Goal: Transaction & Acquisition: Purchase product/service

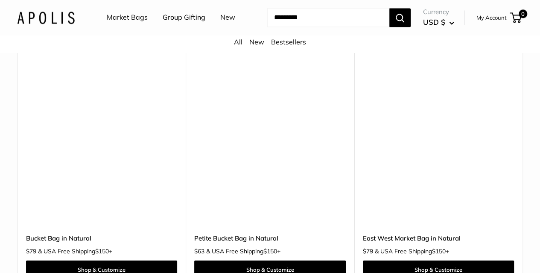
scroll to position [2396, 0]
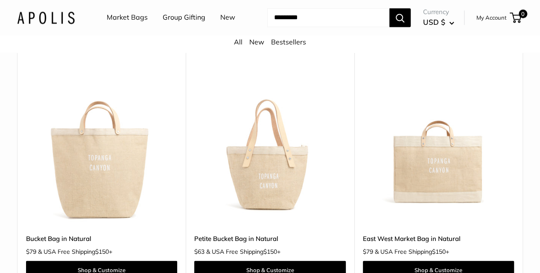
click at [0, 0] on img at bounding box center [0, 0] width 0 height 0
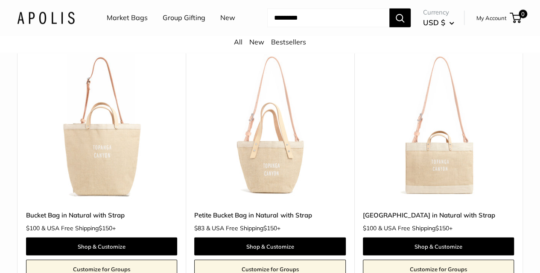
scroll to position [2666, 0]
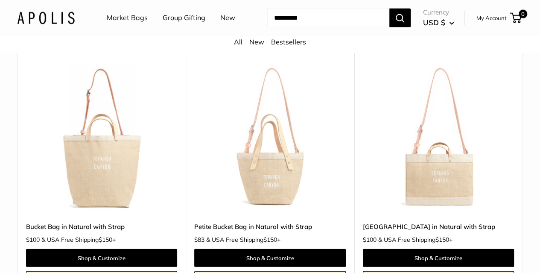
click at [0, 0] on img at bounding box center [0, 0] width 0 height 0
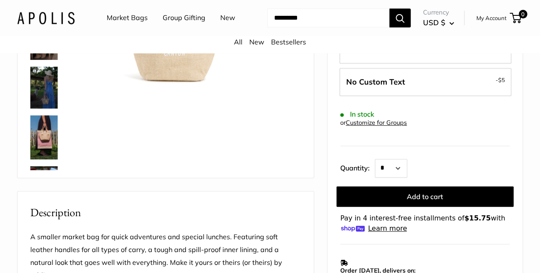
scroll to position [180, 0]
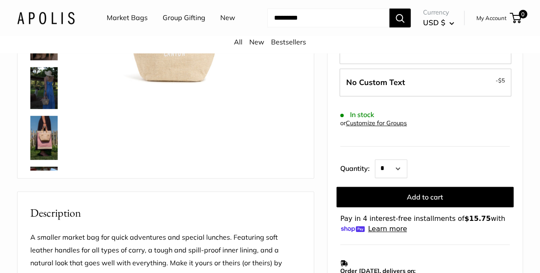
click at [61, 152] on div at bounding box center [47, 42] width 41 height 256
click at [66, 95] on div at bounding box center [47, 42] width 41 height 256
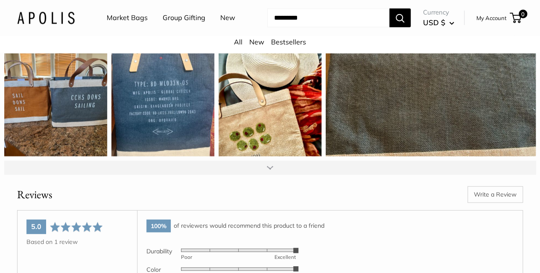
scroll to position [1086, 0]
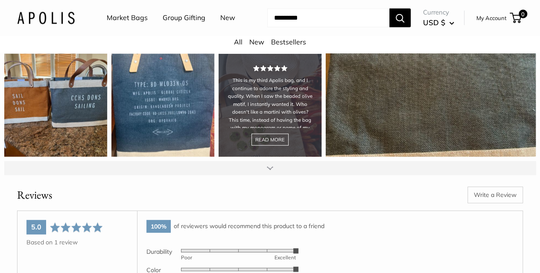
click at [301, 149] on div "This is my third Apolis bag, and I continue to adore the styling and quality. W…" at bounding box center [270, 105] width 103 height 103
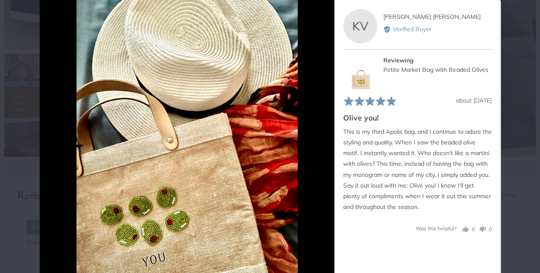
scroll to position [0, 0]
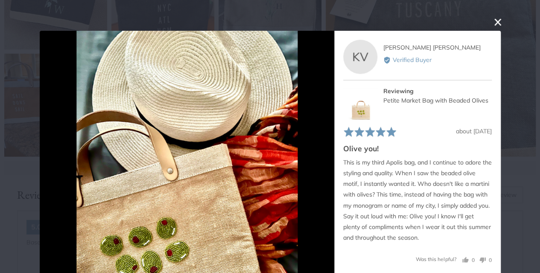
click at [493, 22] on button "close this modal window" at bounding box center [498, 22] width 10 height 10
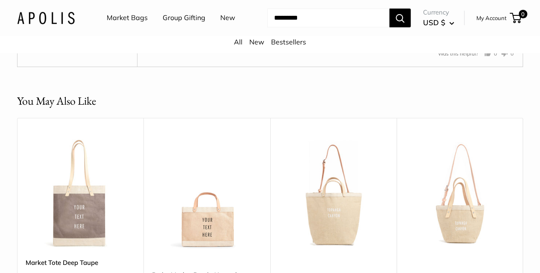
scroll to position [1573, 0]
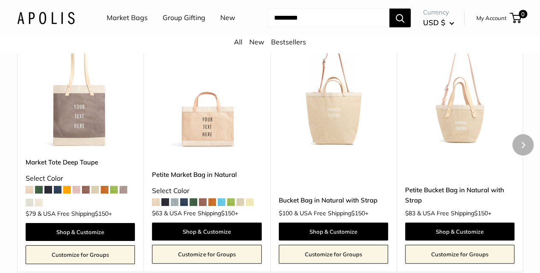
click at [352, 194] on div "Bucket Bag in Natural with Strap $100 & USA Free Shipping $150 + Shop & Customi…" at bounding box center [333, 210] width 109 height 106
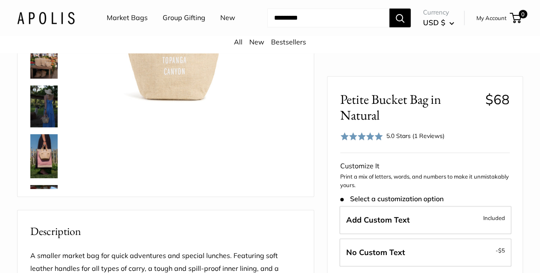
scroll to position [153, 0]
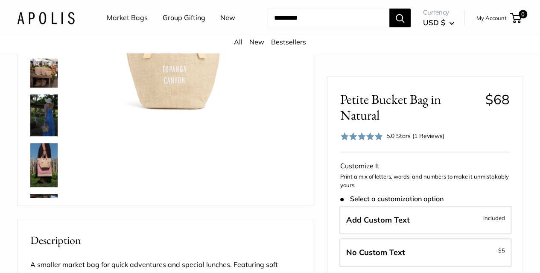
click at [49, 83] on img at bounding box center [43, 73] width 27 height 29
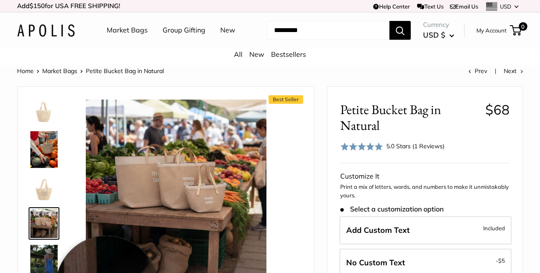
scroll to position [0, 0]
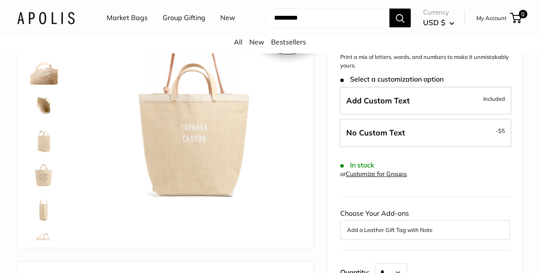
scroll to position [110, 0]
click at [41, 153] on img at bounding box center [43, 139] width 27 height 27
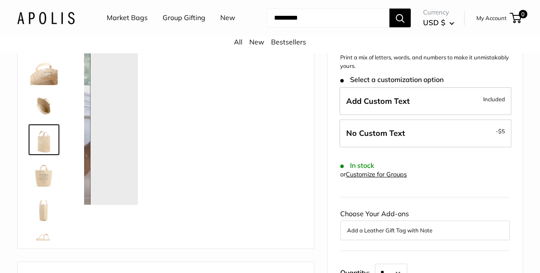
scroll to position [20, 0]
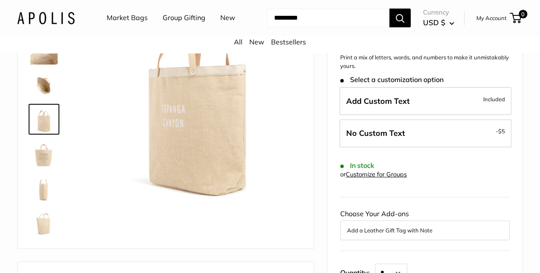
click at [45, 181] on div at bounding box center [47, 112] width 41 height 256
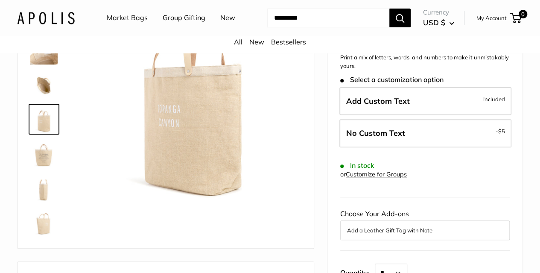
scroll to position [0, 0]
